Goal: Task Accomplishment & Management: Manage account settings

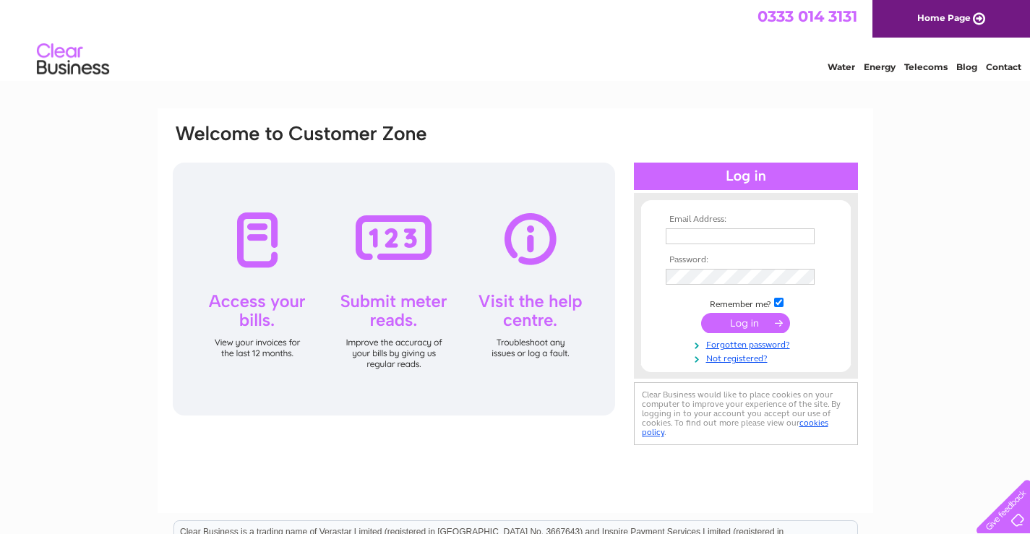
type input "tjsfishing16@gmail.com"
click at [255, 235] on div at bounding box center [394, 289] width 442 height 253
click at [741, 319] on input "submit" at bounding box center [745, 323] width 89 height 20
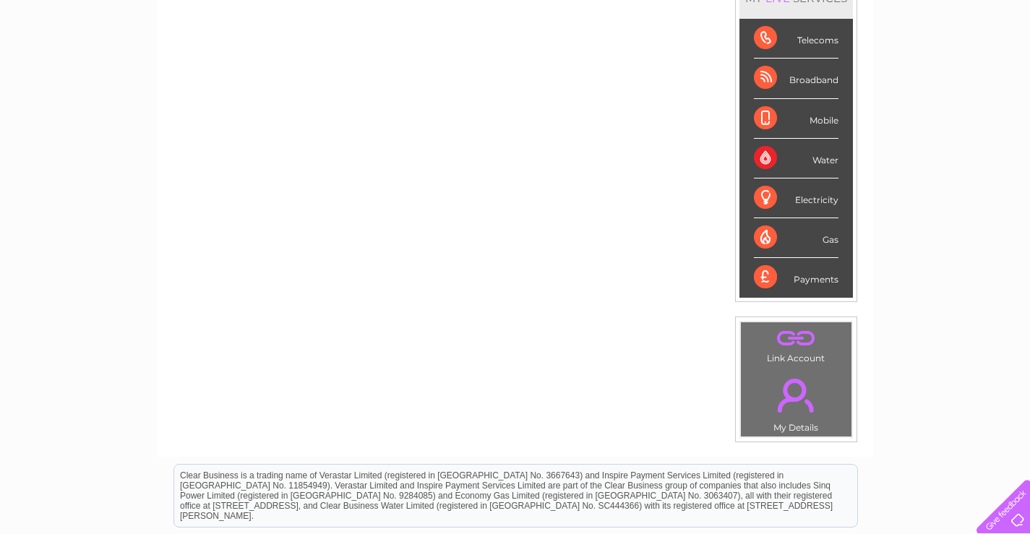
scroll to position [145, 0]
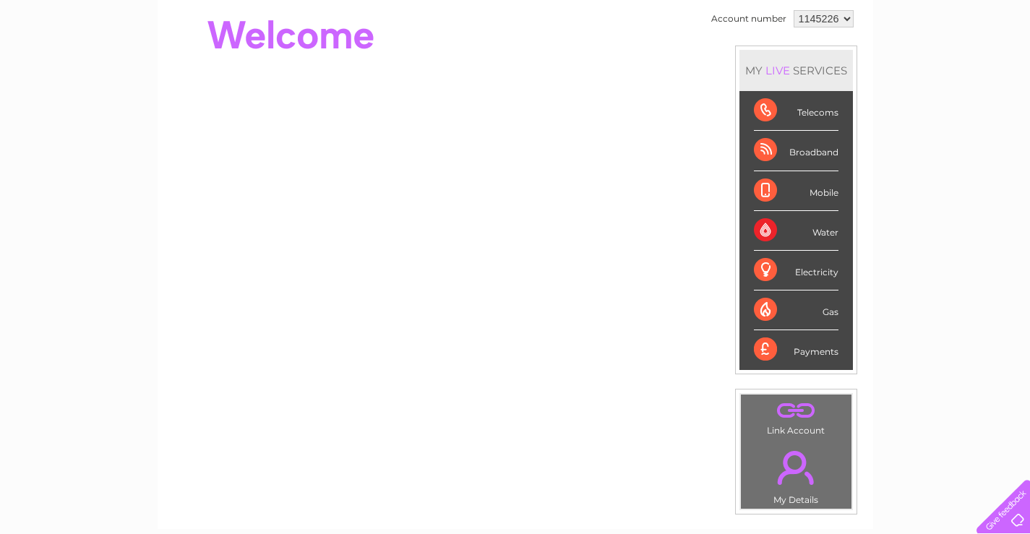
click at [762, 188] on div "Mobile" at bounding box center [796, 191] width 85 height 40
click at [816, 194] on div "Mobile" at bounding box center [796, 191] width 85 height 40
click at [759, 189] on div "Mobile" at bounding box center [796, 191] width 85 height 40
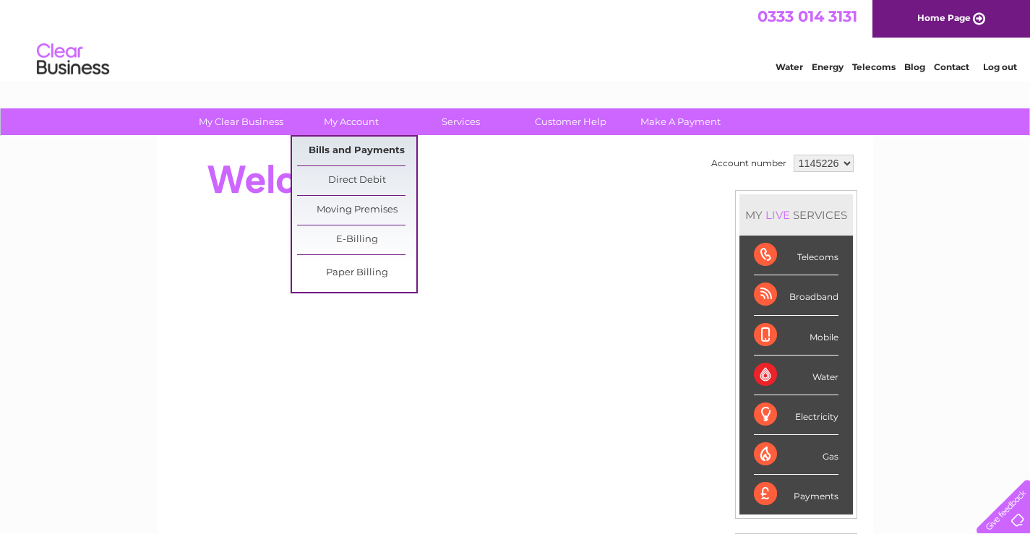
click at [364, 150] on link "Bills and Payments" at bounding box center [356, 151] width 119 height 29
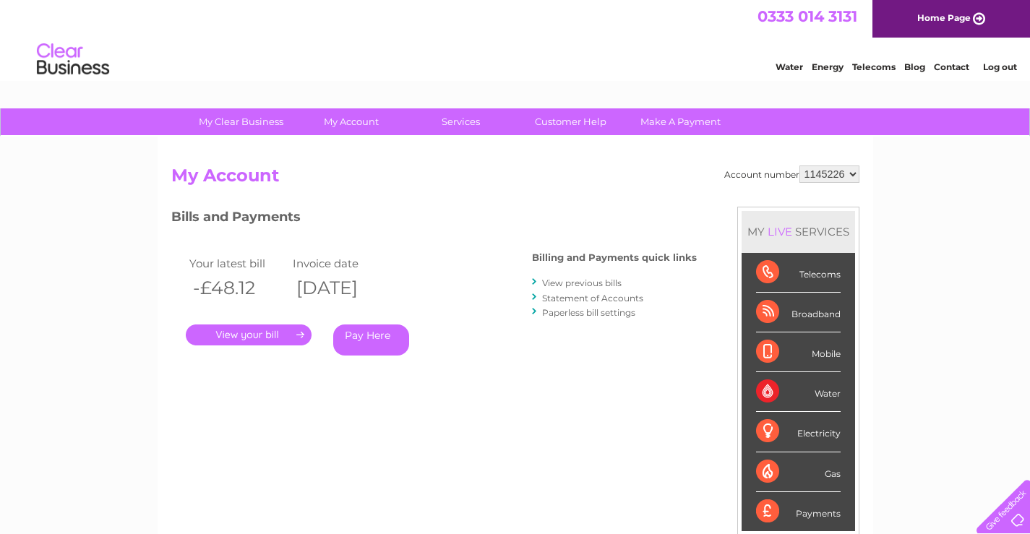
click at [241, 333] on link "." at bounding box center [249, 334] width 126 height 21
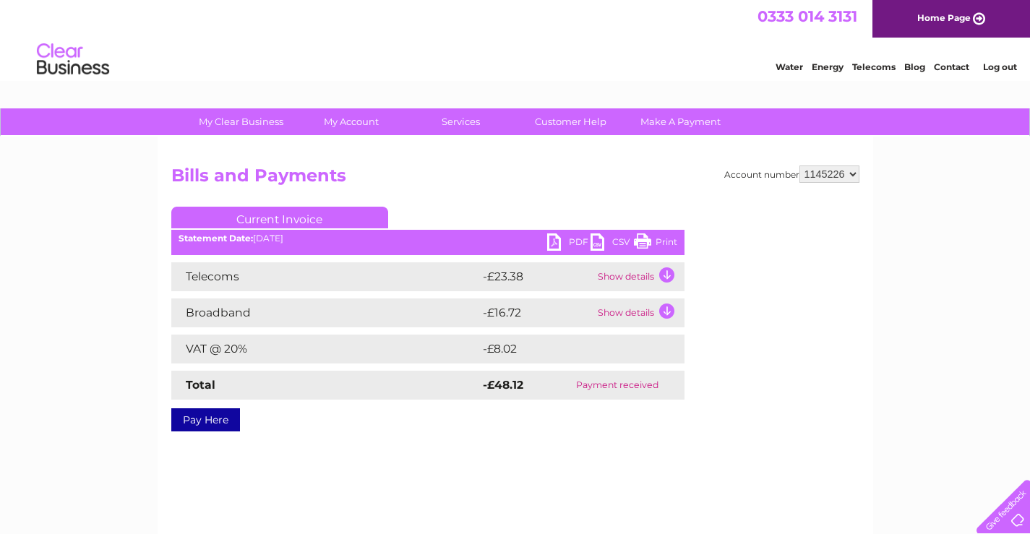
click at [208, 419] on link "Pay Here" at bounding box center [205, 419] width 69 height 23
click at [195, 418] on link "Pay Here" at bounding box center [205, 419] width 69 height 23
